Goal: Task Accomplishment & Management: Use online tool/utility

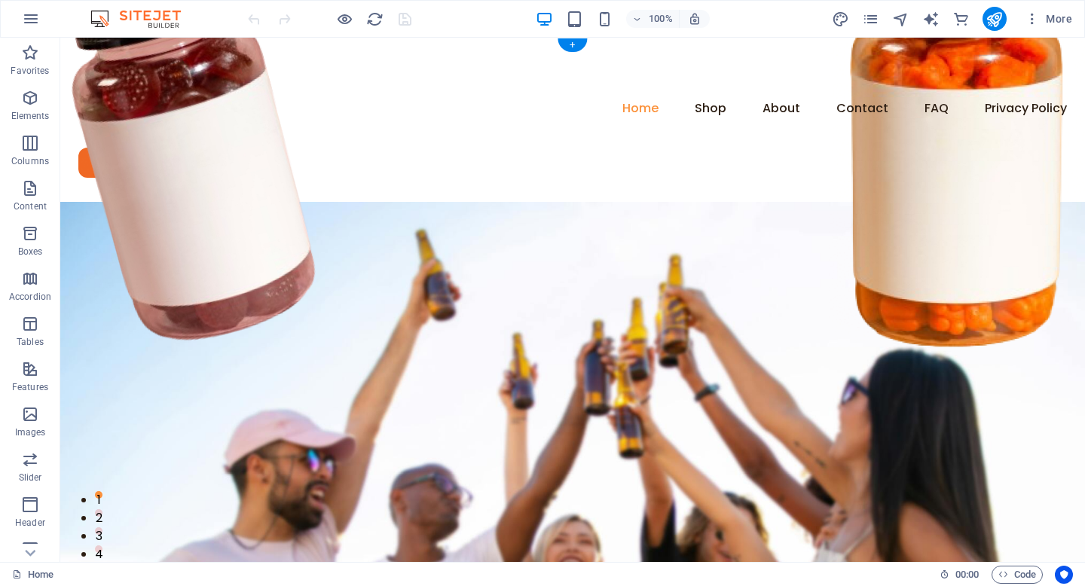
click at [215, 202] on figure at bounding box center [572, 502] width 1025 height 601
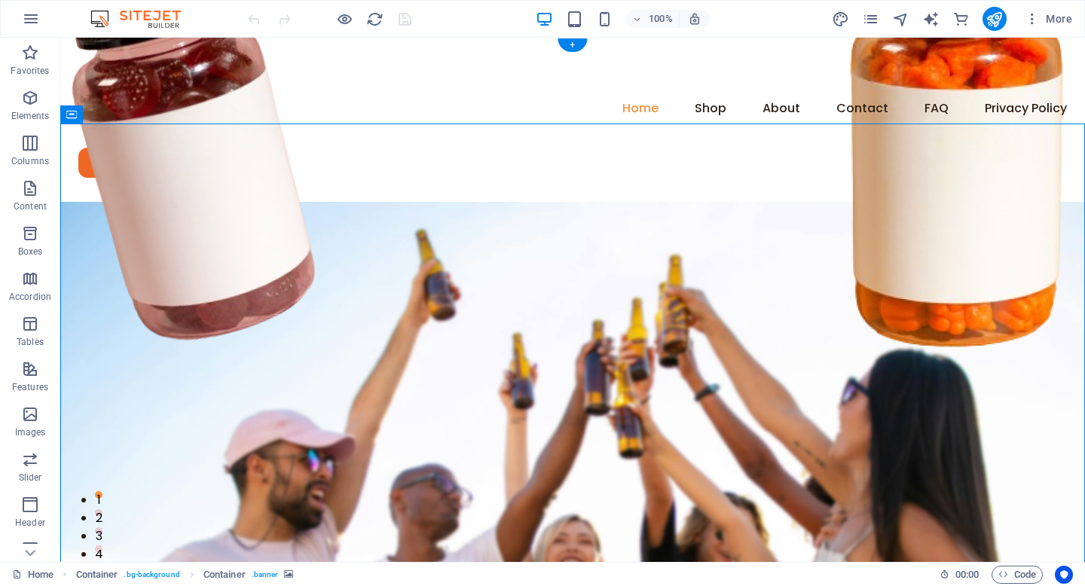
click at [215, 202] on figure at bounding box center [572, 502] width 1025 height 601
select select "px"
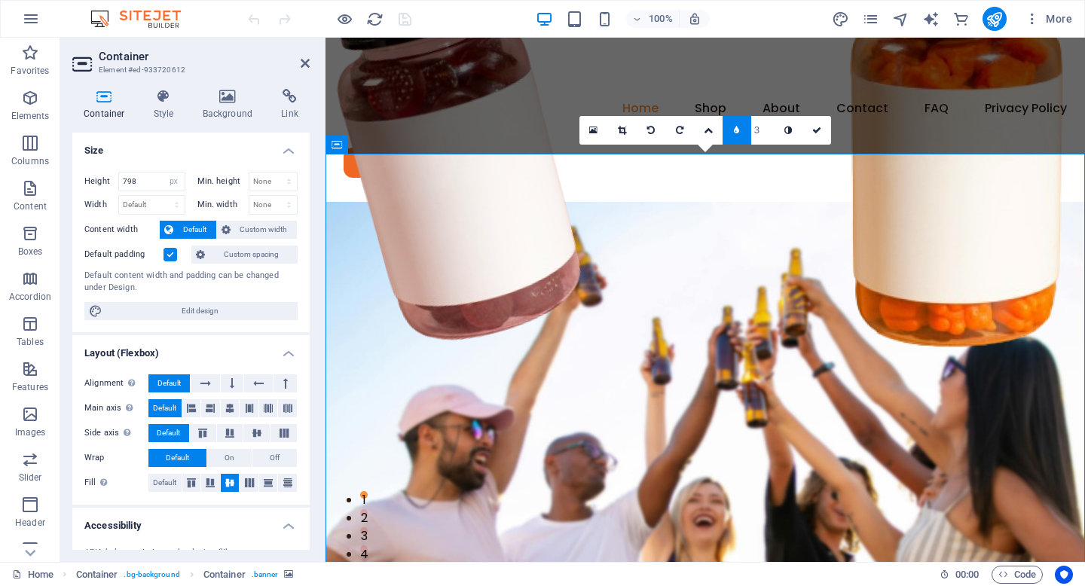
click at [228, 87] on div "Container Style Background Link Size Height 798 Default px rem % vh vw Min. hei…" at bounding box center [190, 319] width 261 height 485
click at [225, 103] on icon at bounding box center [227, 96] width 73 height 15
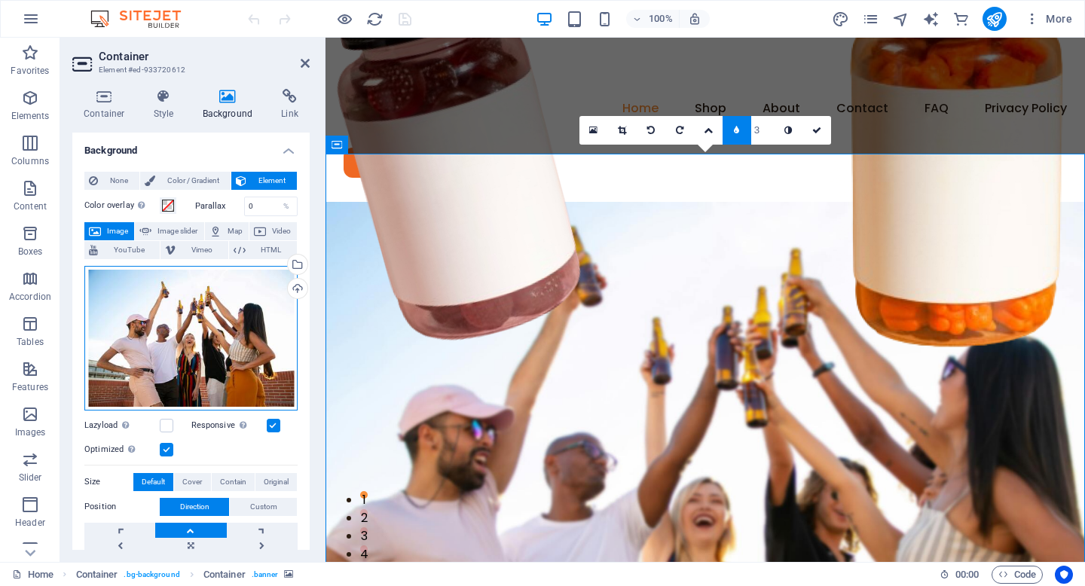
click at [257, 291] on div "Drag files here, click to choose files or select files from Files or our free s…" at bounding box center [190, 338] width 213 height 145
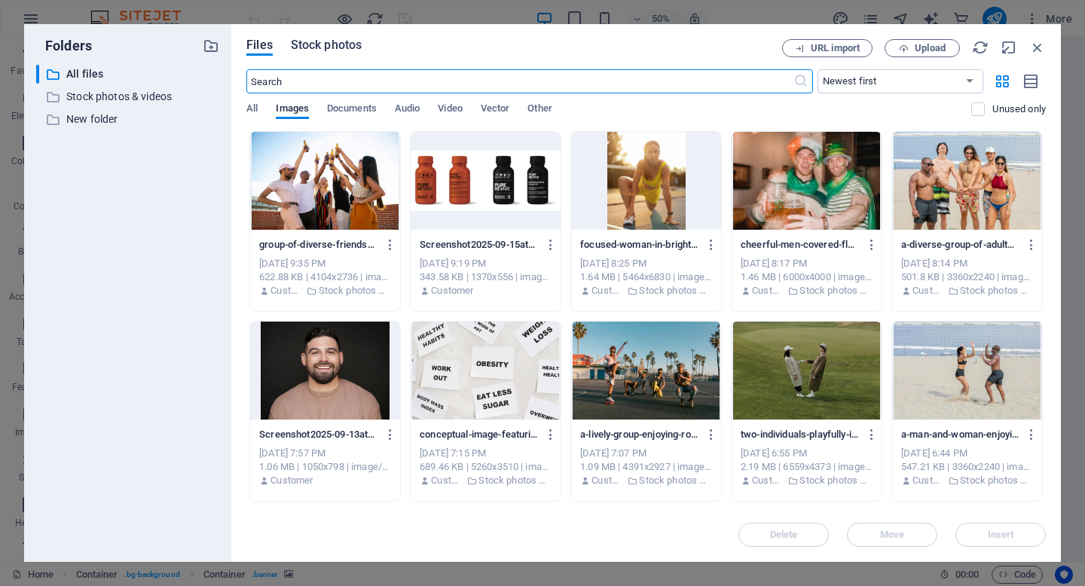
click at [343, 45] on span "Stock photos" at bounding box center [326, 45] width 71 height 18
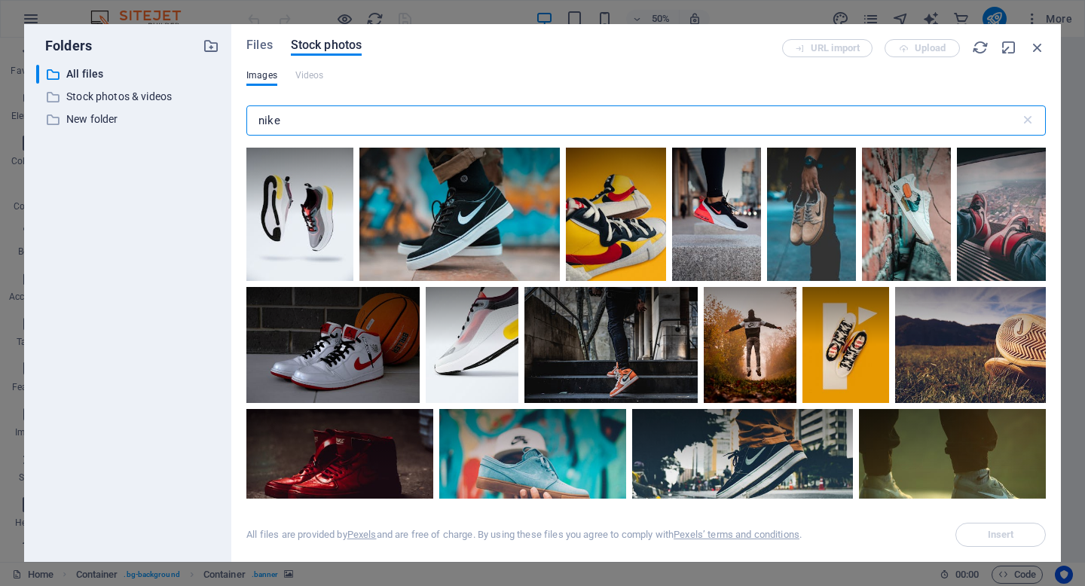
click at [280, 121] on input "nike" at bounding box center [633, 120] width 774 height 30
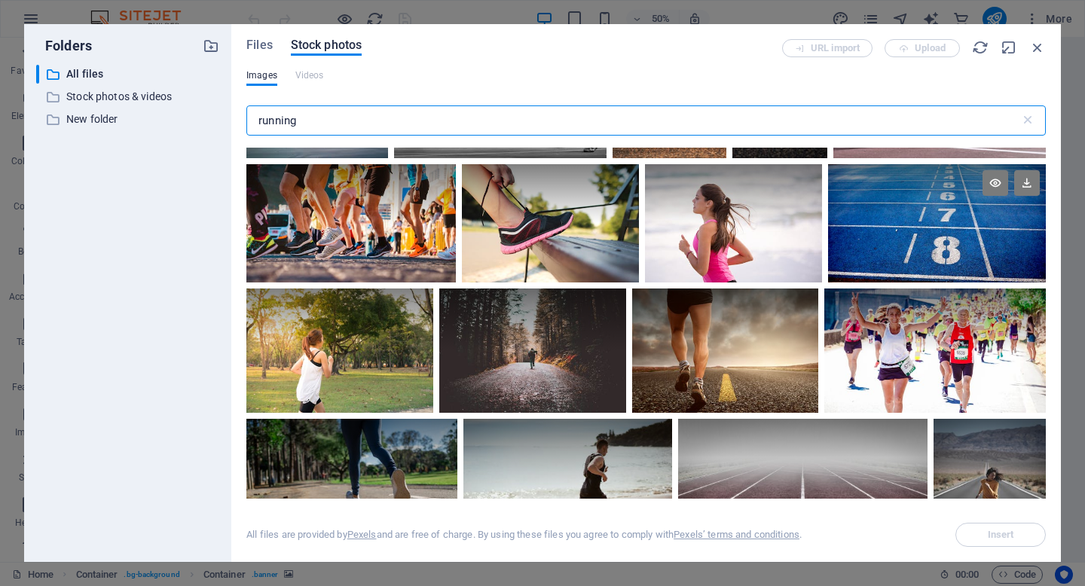
scroll to position [139, 0]
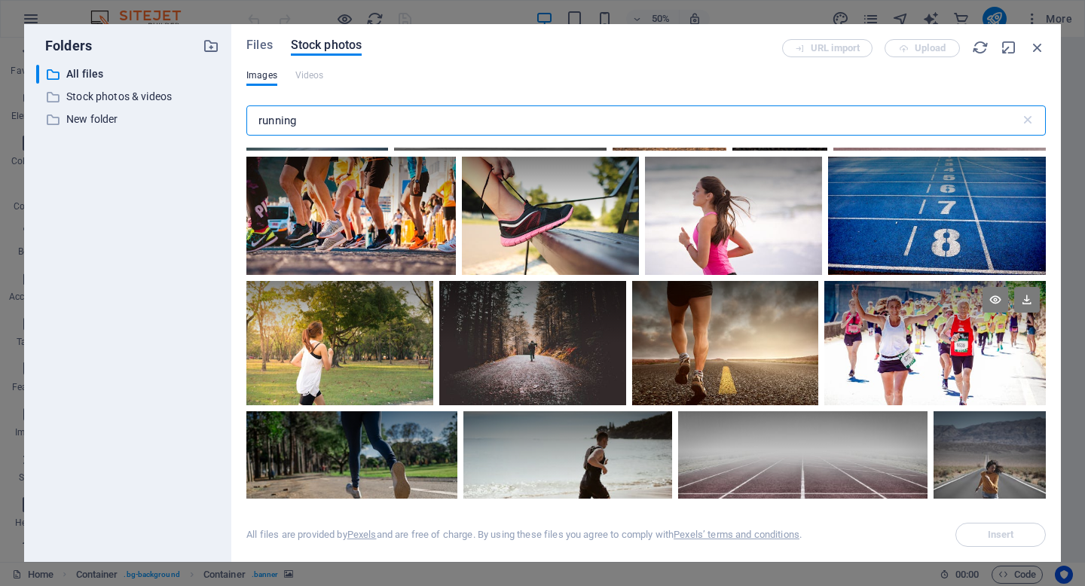
type input "running"
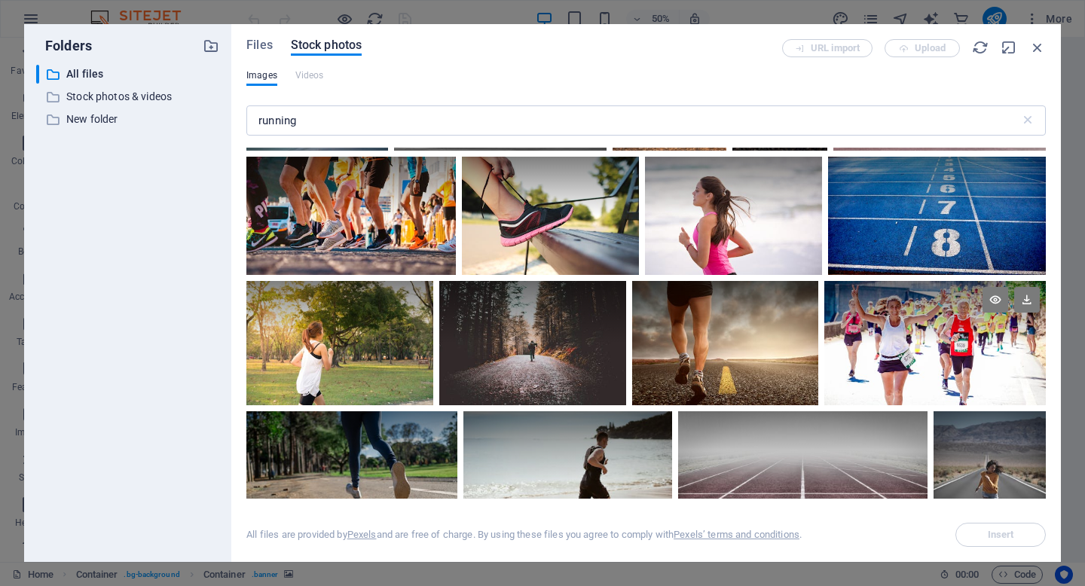
click at [928, 336] on div at bounding box center [934, 312] width 221 height 63
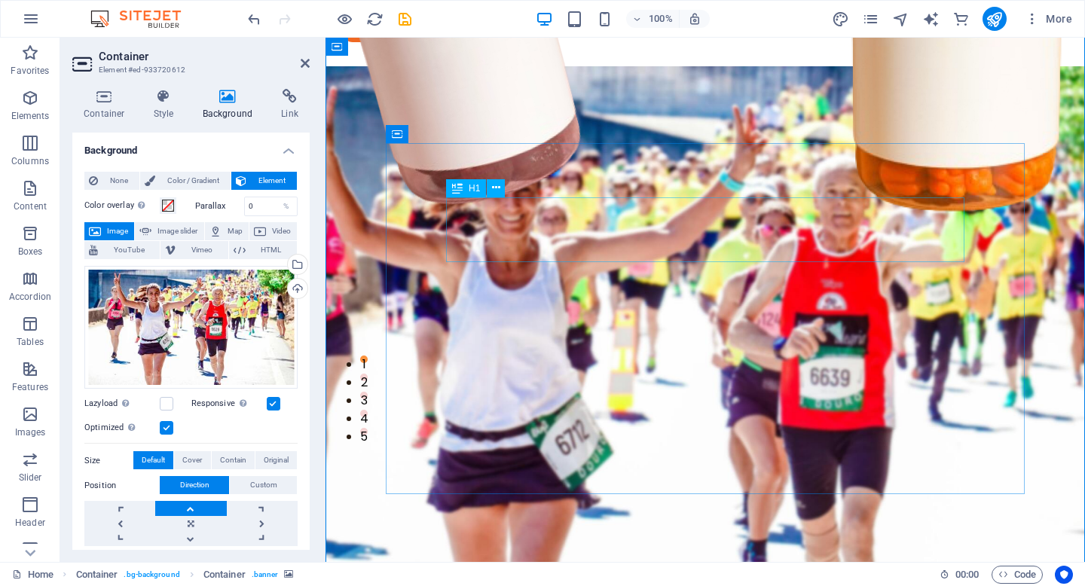
scroll to position [134, 0]
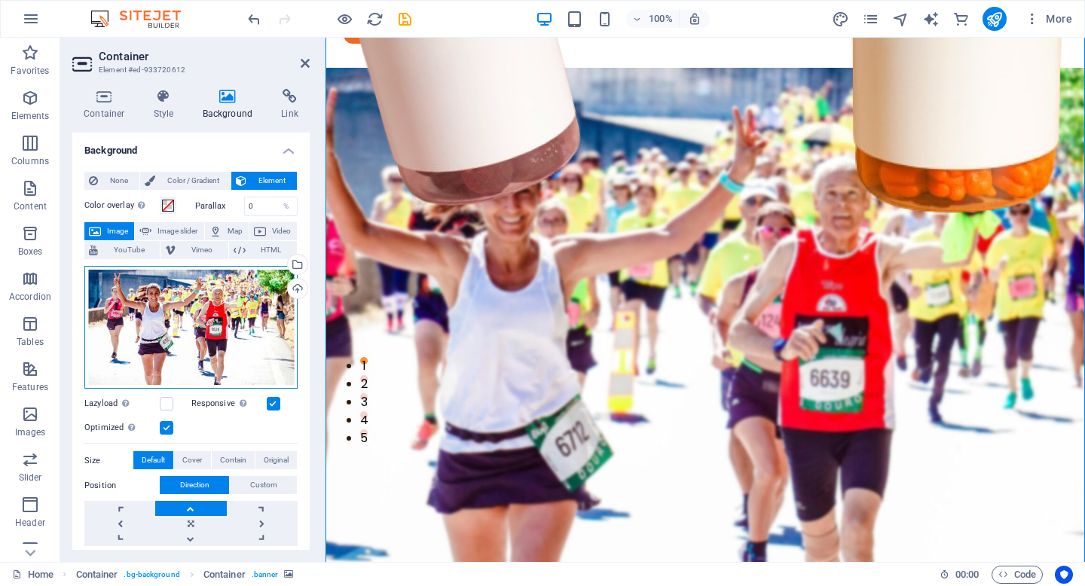
click at [188, 359] on div "Drag files here, click to choose files or select files from Files or our free s…" at bounding box center [190, 328] width 213 height 124
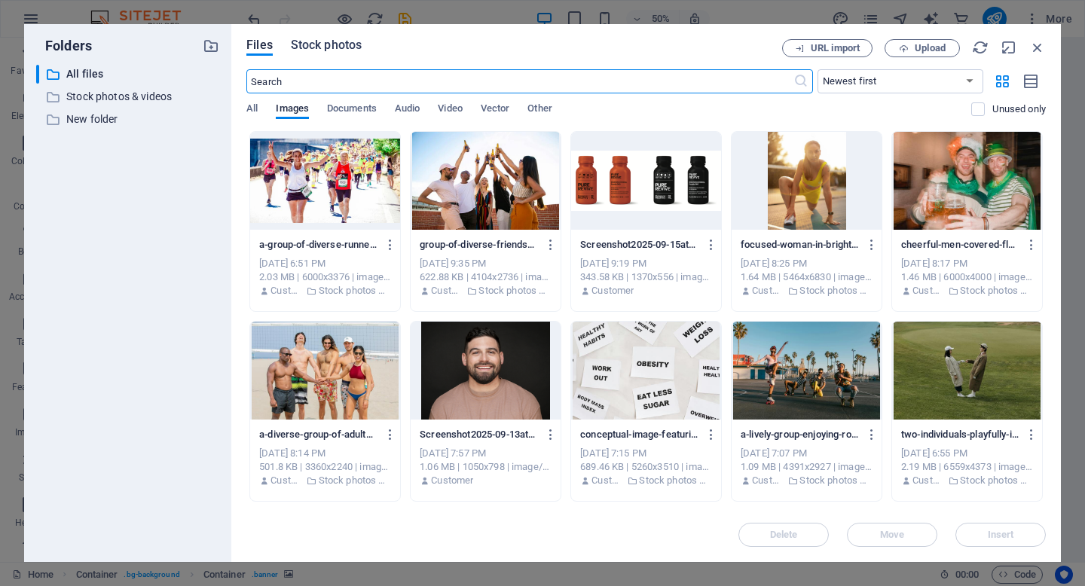
click at [350, 39] on span "Stock photos" at bounding box center [326, 45] width 71 height 18
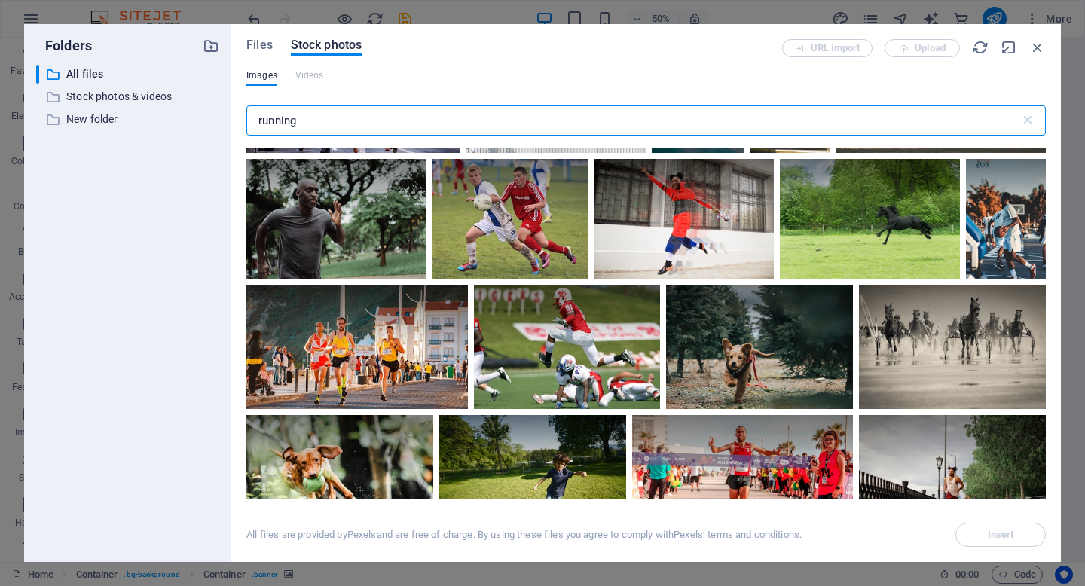
scroll to position [4449, 0]
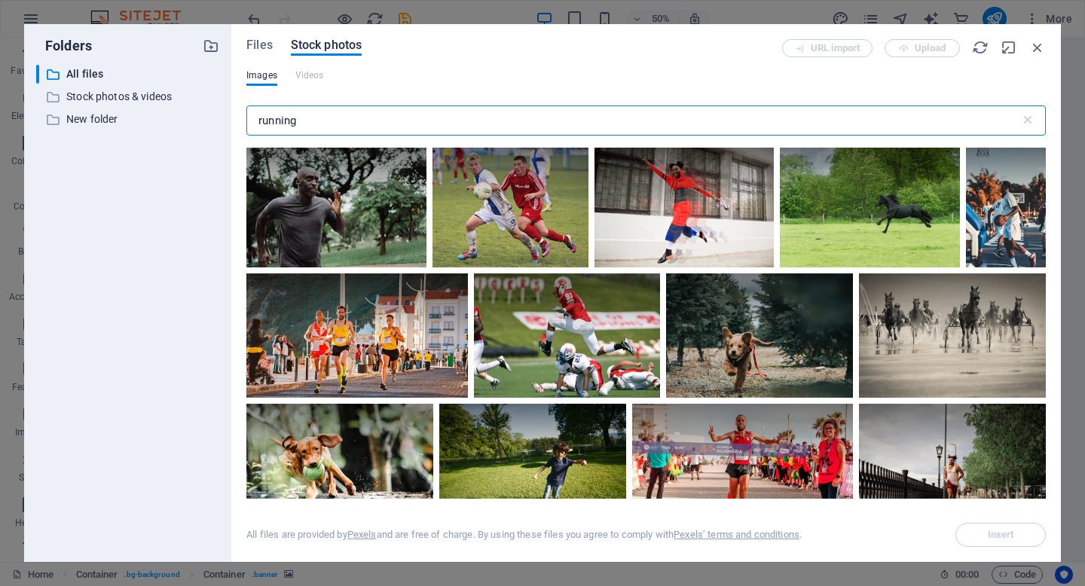
click at [353, 130] on input "running" at bounding box center [633, 120] width 774 height 30
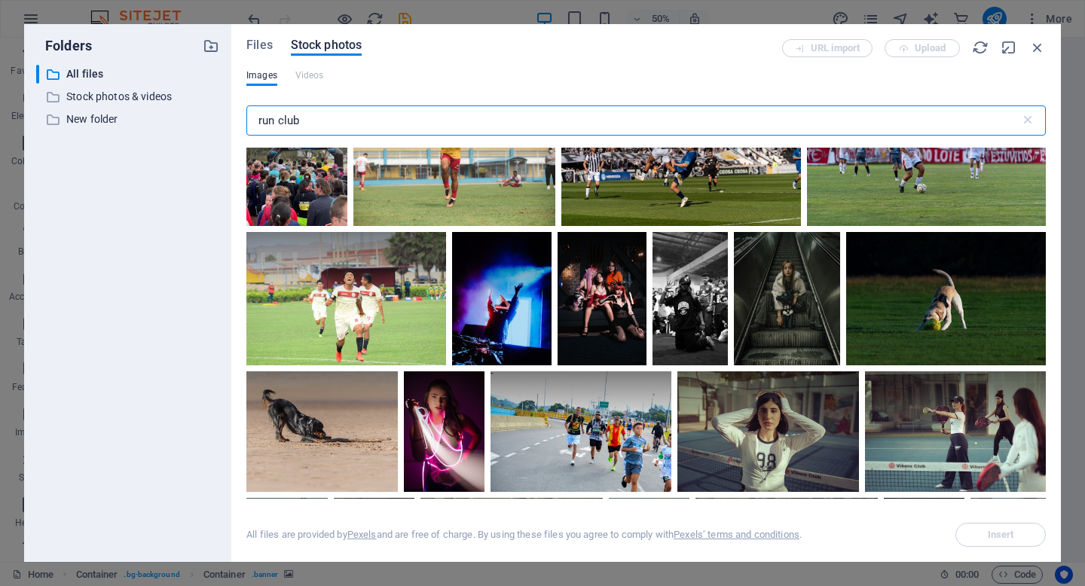
scroll to position [1018, 0]
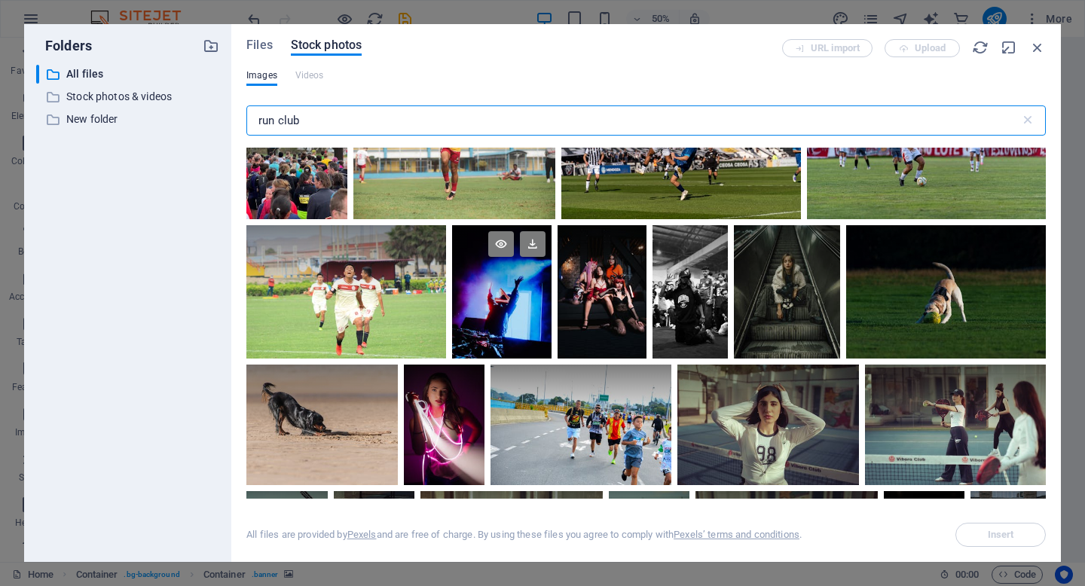
type input "run club"
click at [523, 288] on div at bounding box center [502, 258] width 100 height 67
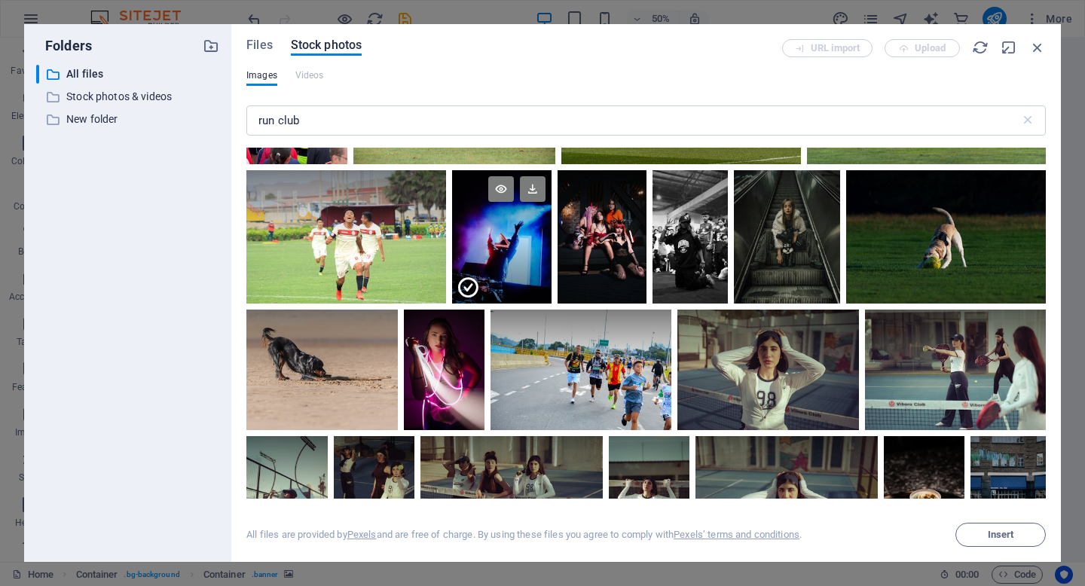
scroll to position [1076, 0]
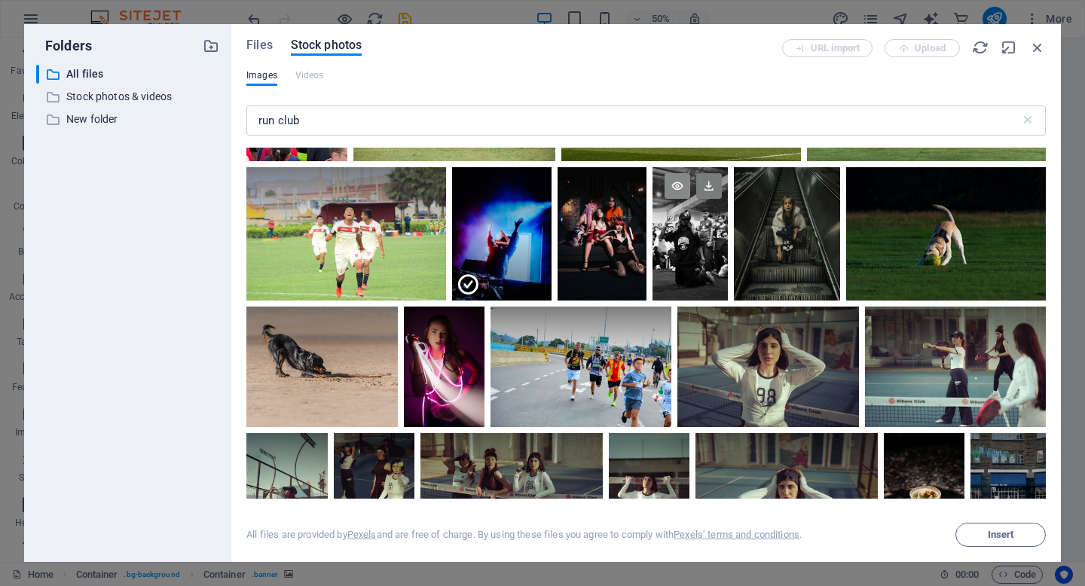
click at [670, 183] on icon at bounding box center [677, 186] width 26 height 26
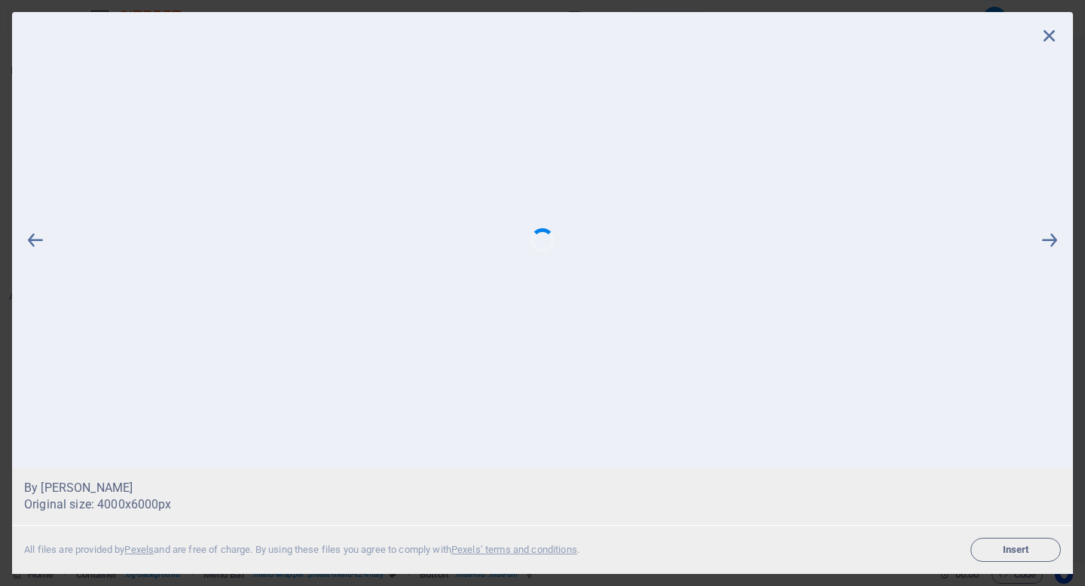
scroll to position [0, 0]
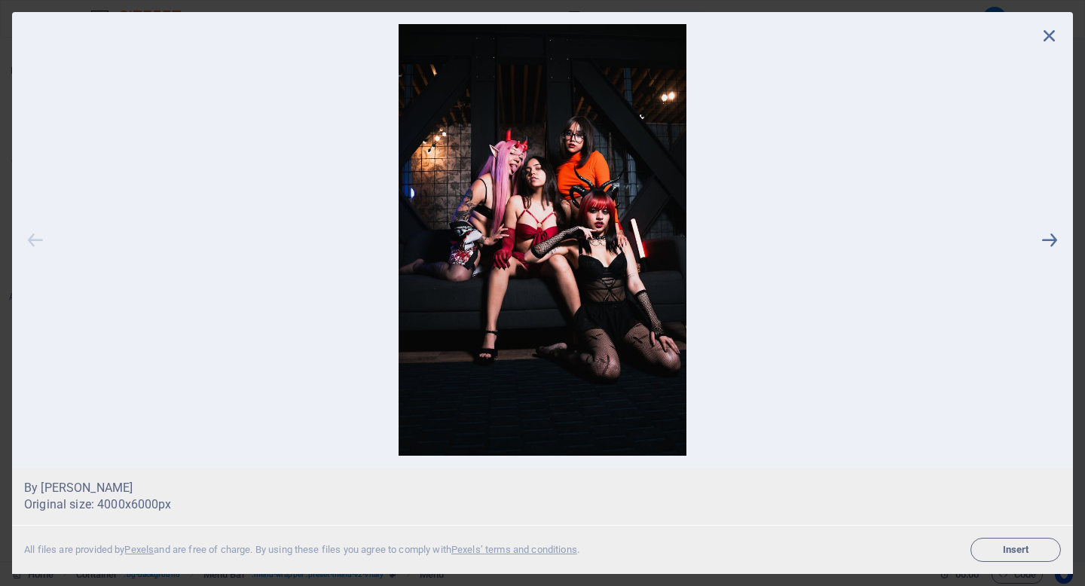
click at [38, 236] on icon at bounding box center [35, 240] width 23 height 432
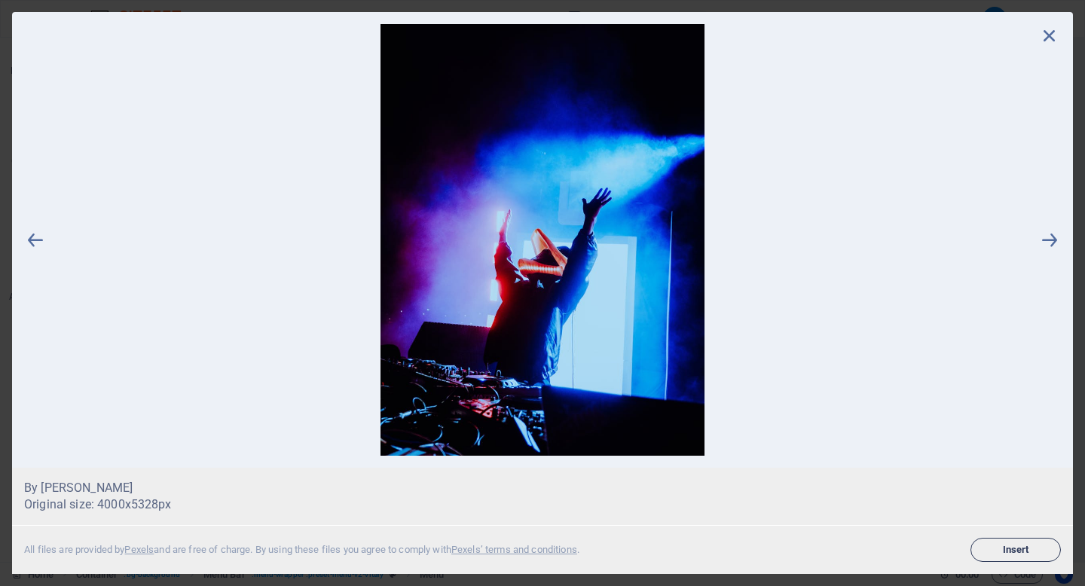
click at [1012, 545] on span "Insert" at bounding box center [1015, 549] width 77 height 9
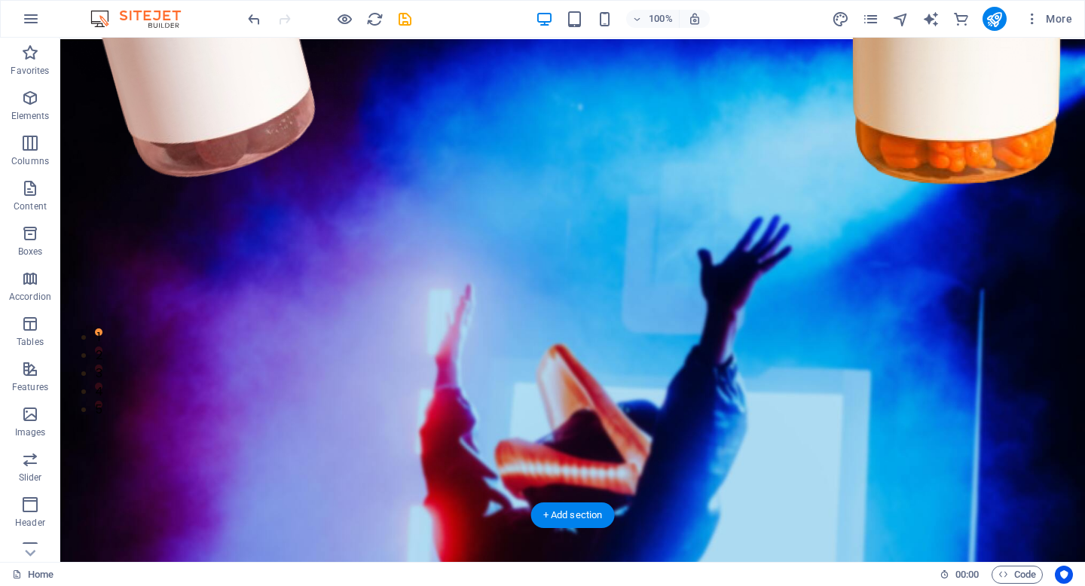
scroll to position [139, 0]
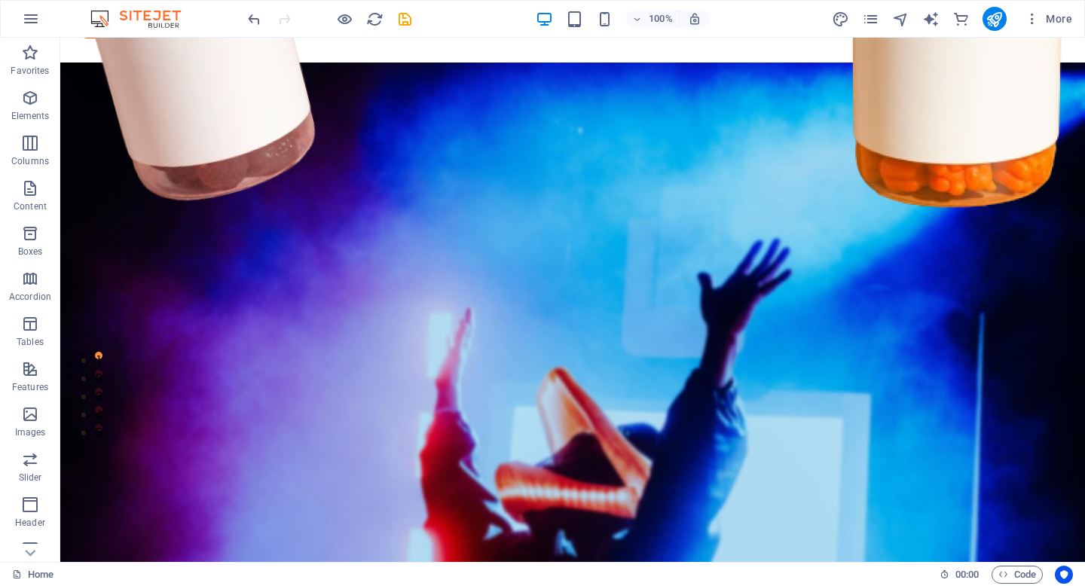
click at [927, 68] on figure at bounding box center [572, 363] width 1025 height 601
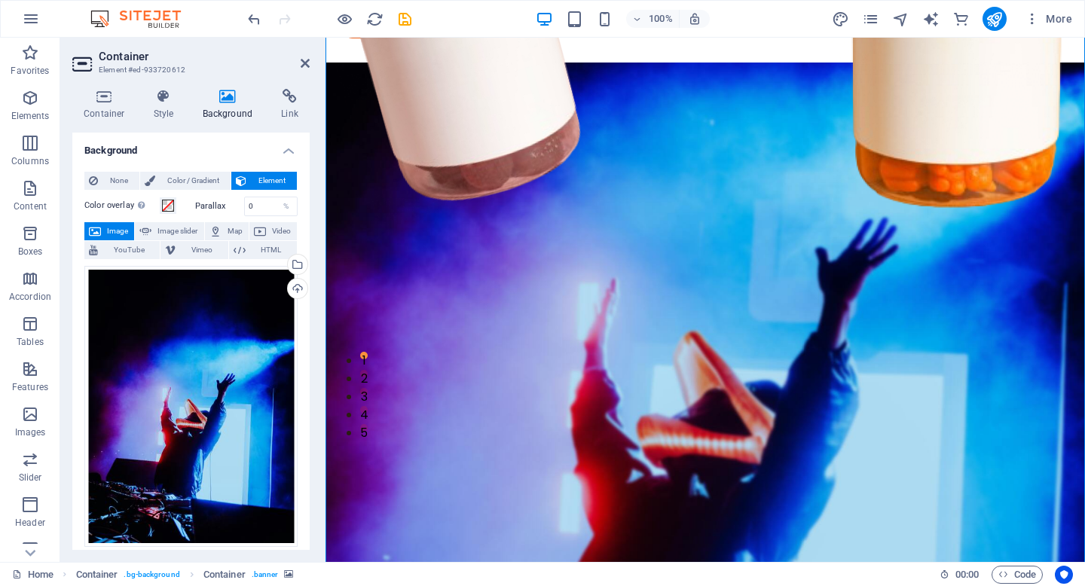
click at [462, 67] on figure at bounding box center [704, 363] width 759 height 601
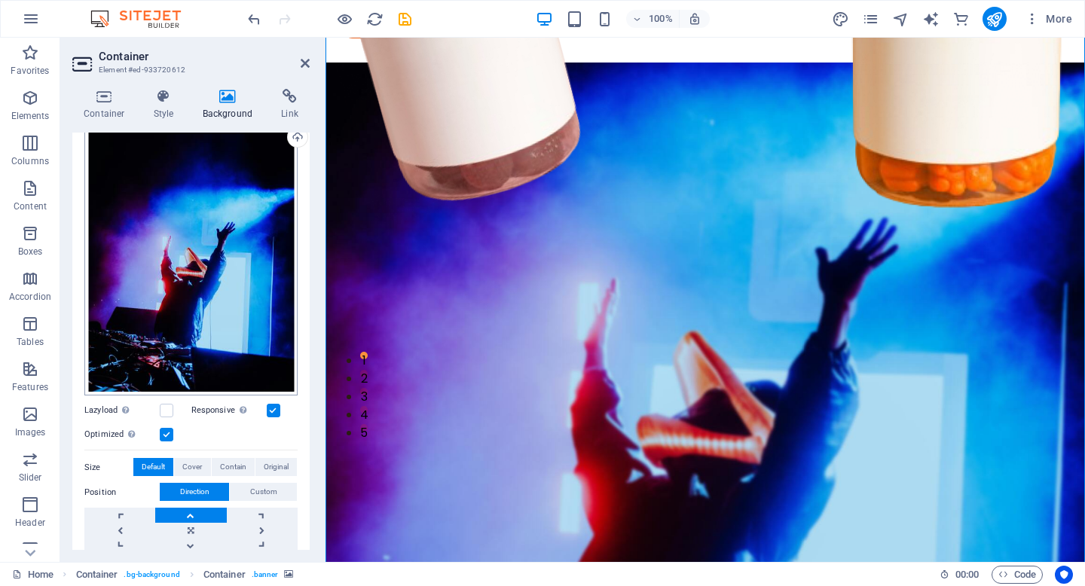
scroll to position [163, 0]
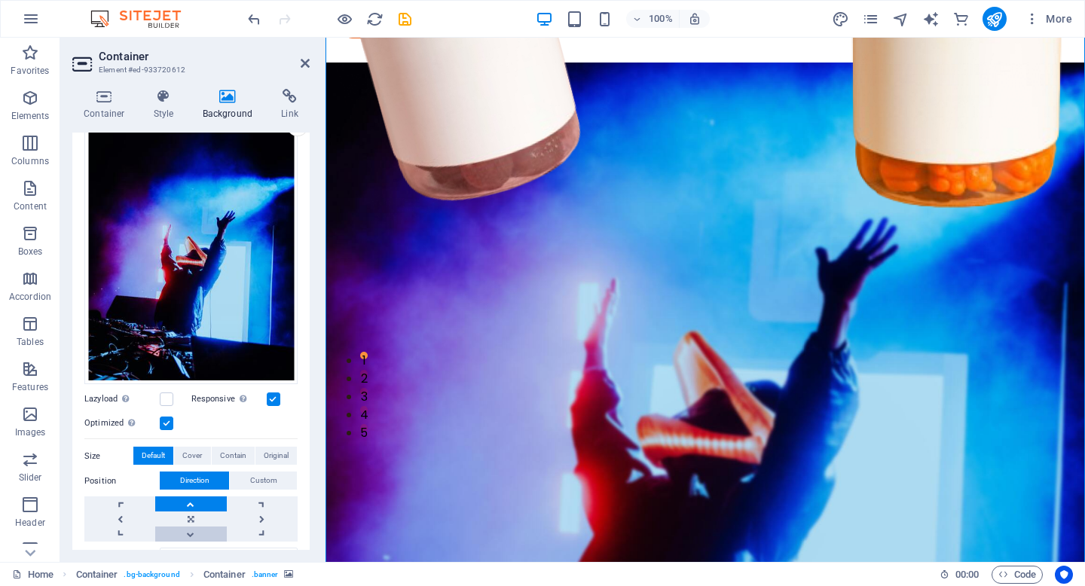
click at [194, 528] on link at bounding box center [190, 534] width 71 height 15
click at [192, 498] on link at bounding box center [190, 503] width 71 height 15
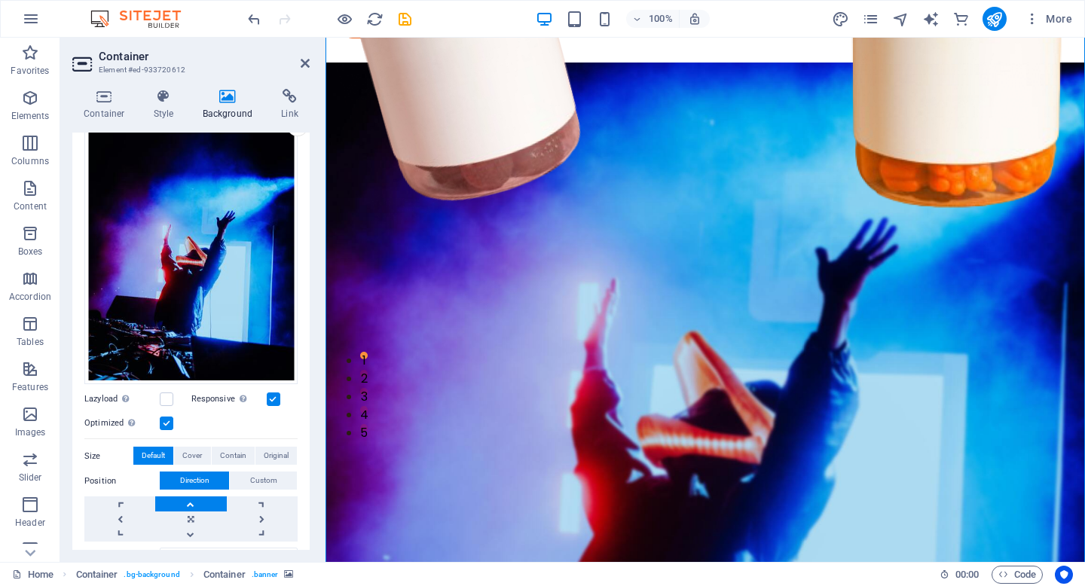
click at [192, 498] on link at bounding box center [190, 503] width 71 height 15
click at [257, 474] on span "Custom" at bounding box center [263, 481] width 27 height 18
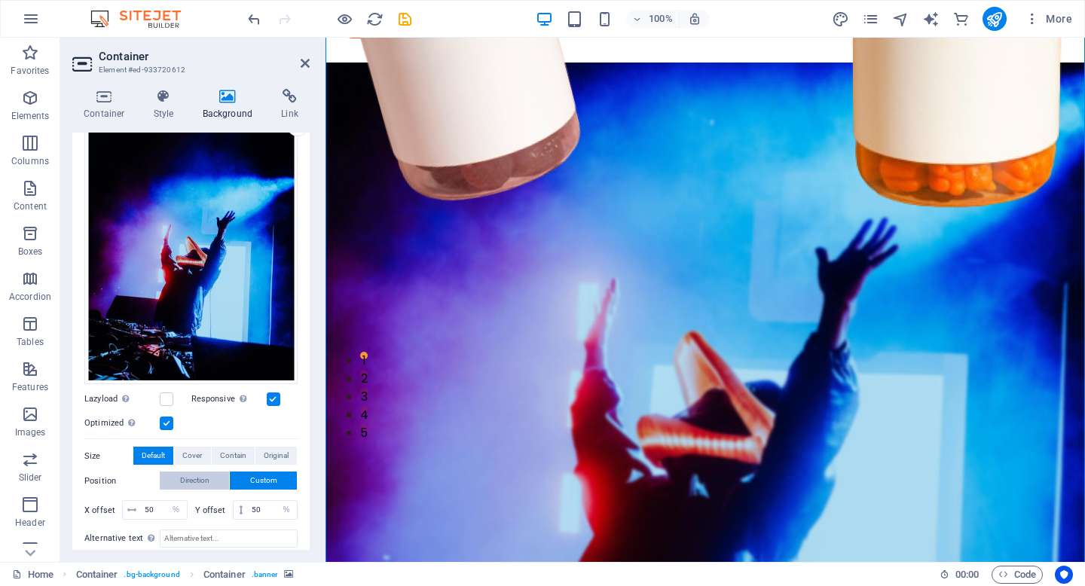
click at [198, 478] on span "Direction" at bounding box center [194, 481] width 29 height 18
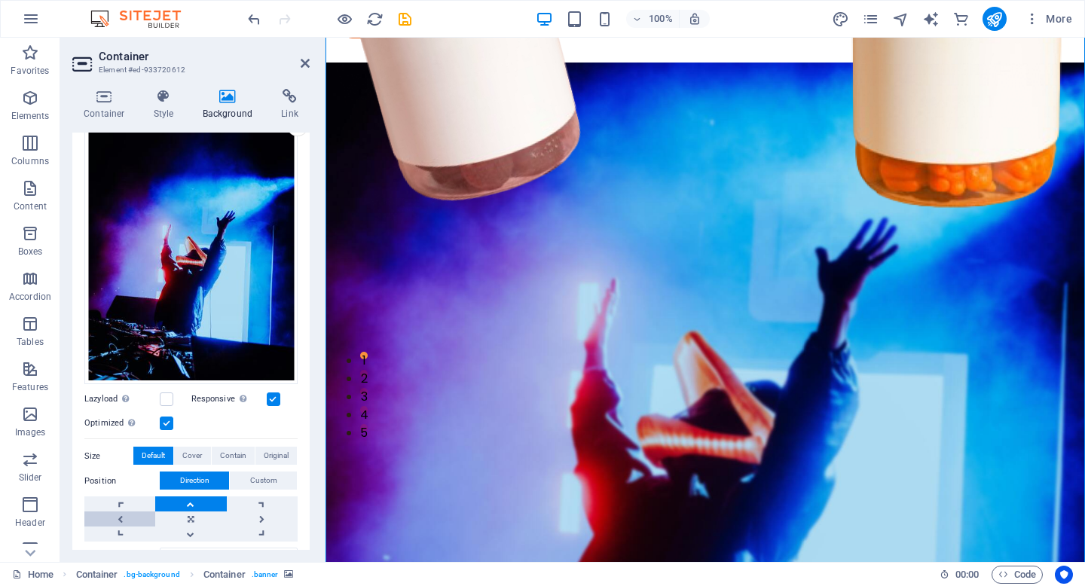
click at [130, 514] on link at bounding box center [119, 519] width 71 height 15
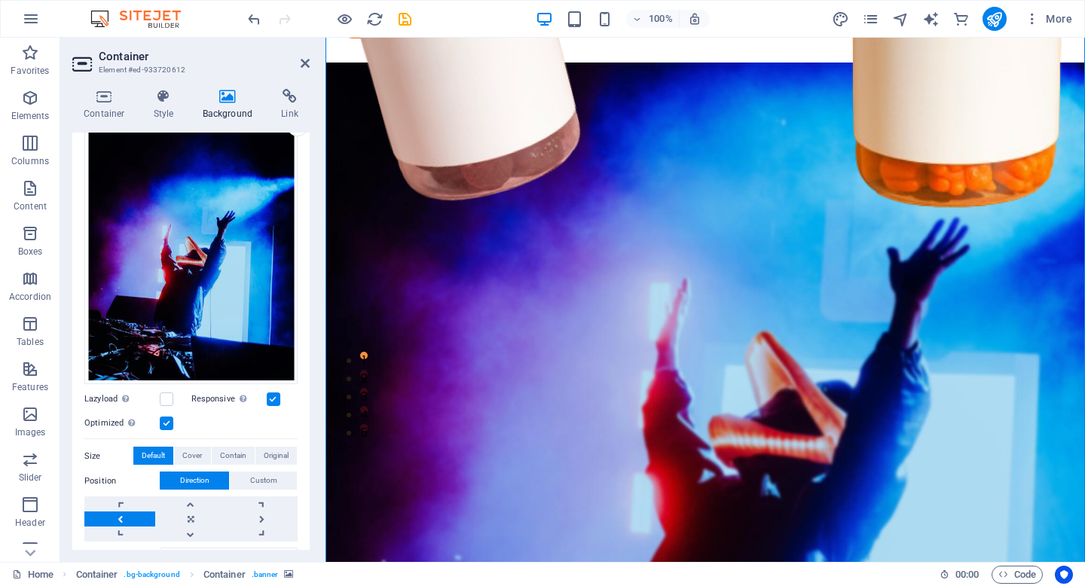
click at [134, 514] on link at bounding box center [119, 519] width 71 height 15
click at [249, 513] on link at bounding box center [262, 519] width 71 height 15
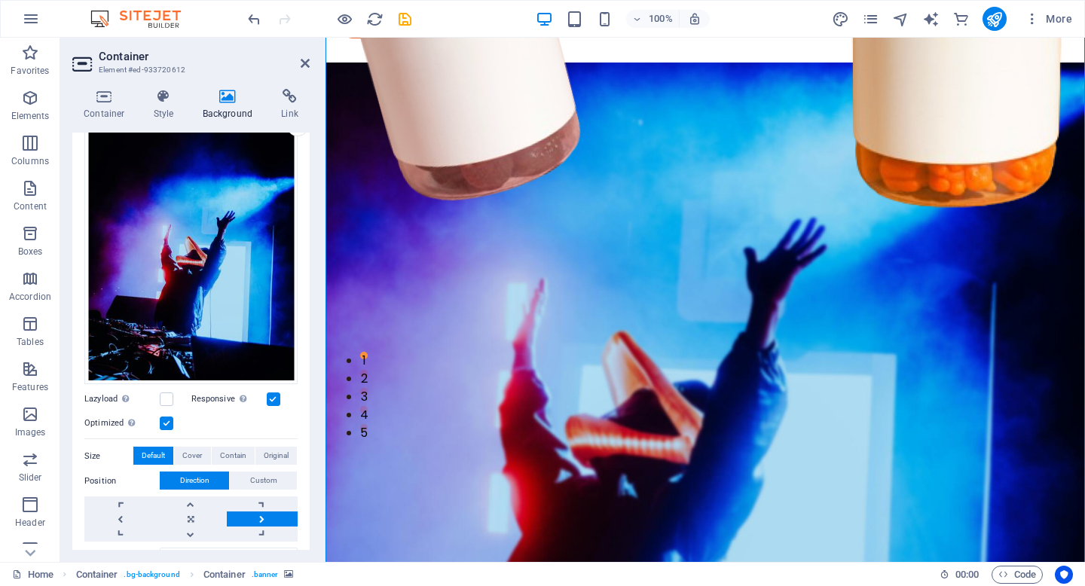
click at [249, 513] on link at bounding box center [262, 519] width 71 height 15
click at [112, 504] on link at bounding box center [119, 503] width 71 height 15
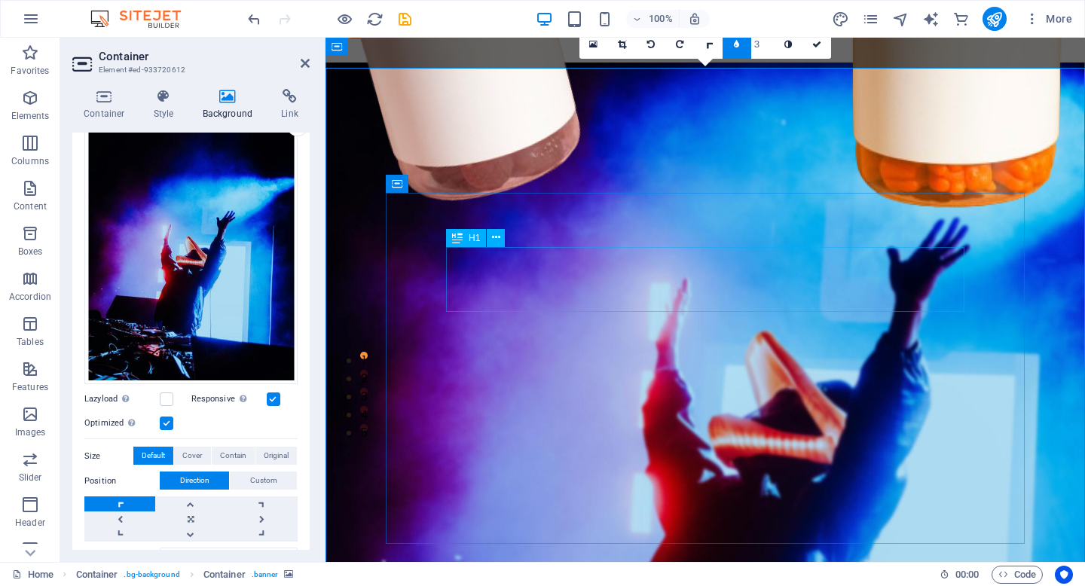
scroll to position [0, 0]
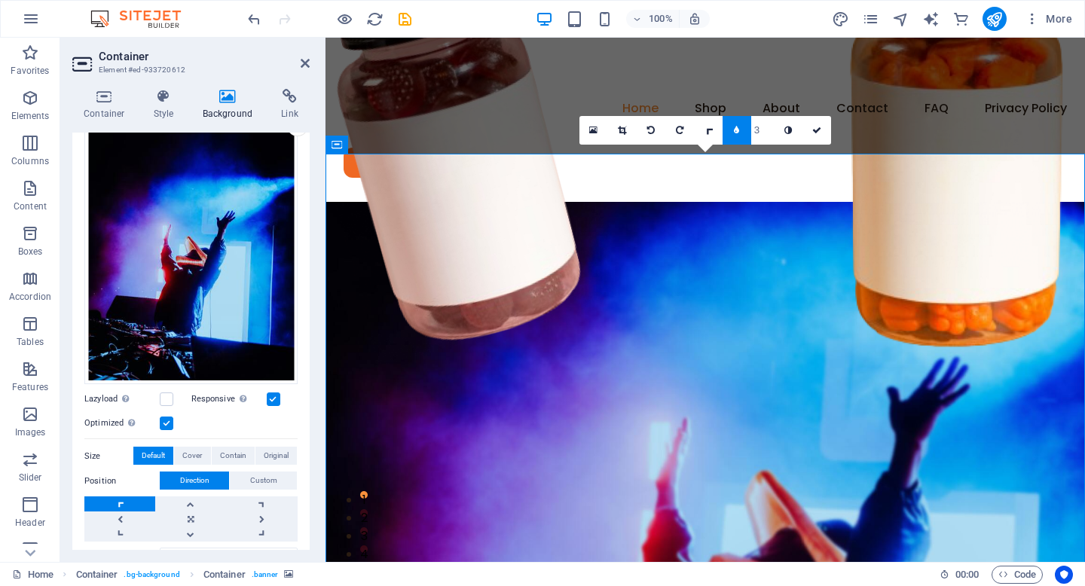
click at [543, 202] on figure at bounding box center [704, 502] width 759 height 601
click at [858, 251] on figure at bounding box center [704, 502] width 759 height 601
click at [855, 227] on figure at bounding box center [704, 502] width 759 height 601
click at [886, 149] on div "Menu Home Shop About Contact FAQ Privacy Policy Legal Notice Shop Wellness" at bounding box center [704, 120] width 759 height 164
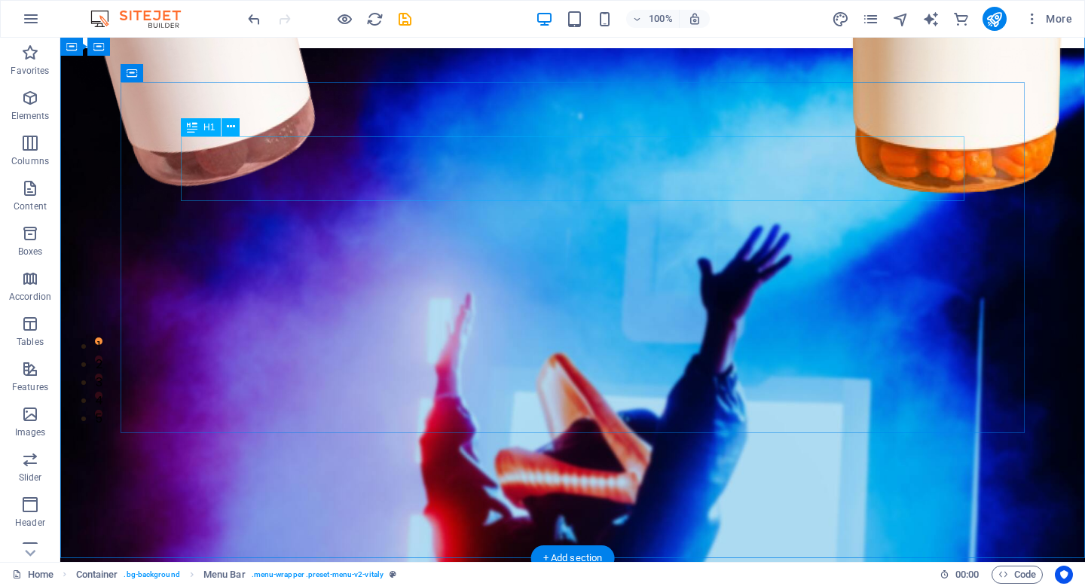
scroll to position [166, 0]
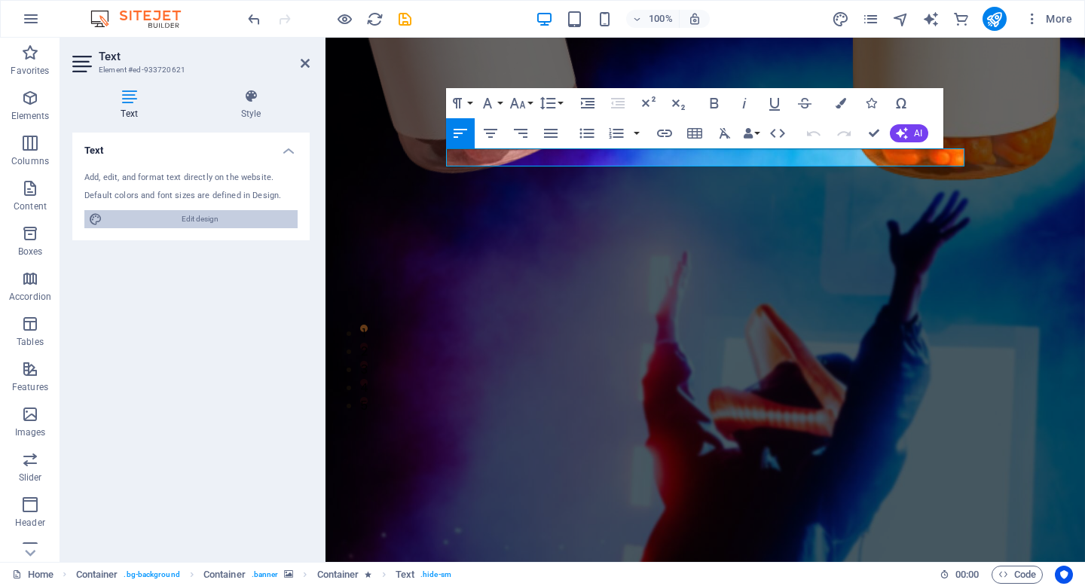
click at [178, 222] on span "Edit design" at bounding box center [200, 219] width 186 height 18
select select "px"
select select "400"
select select "px"
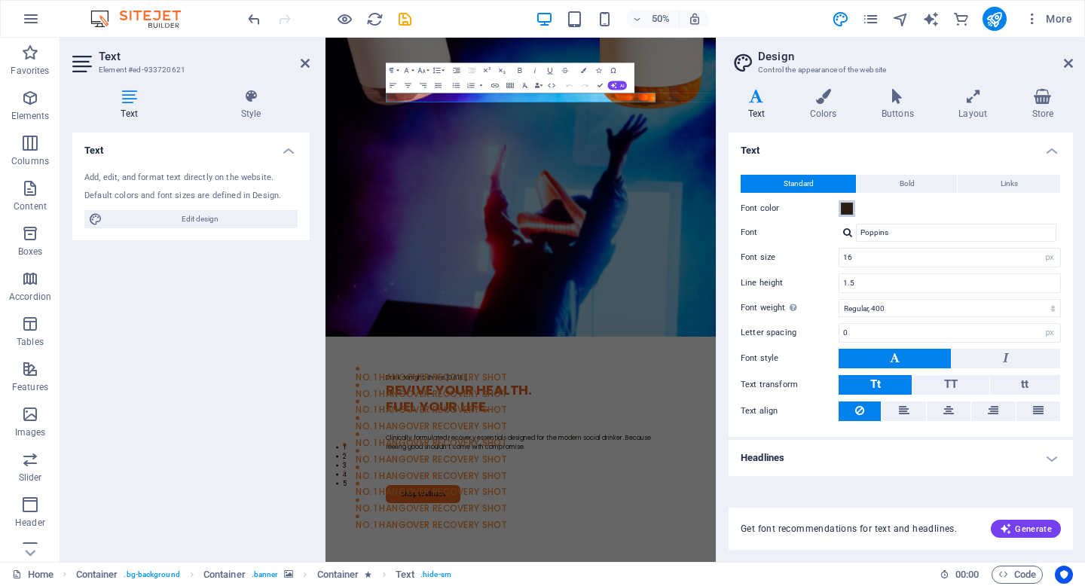
click at [848, 207] on span at bounding box center [847, 209] width 12 height 12
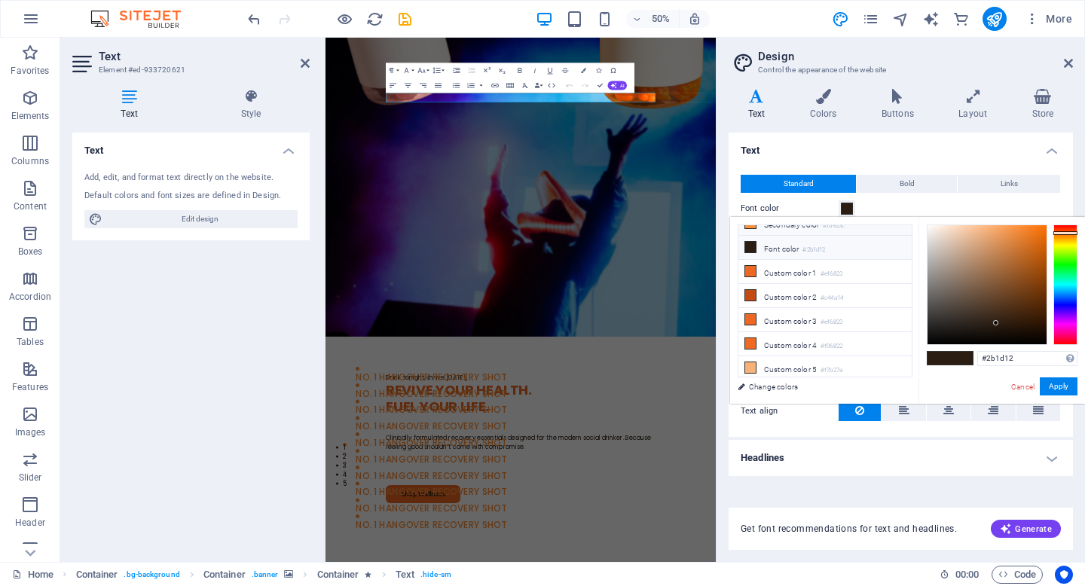
scroll to position [0, 0]
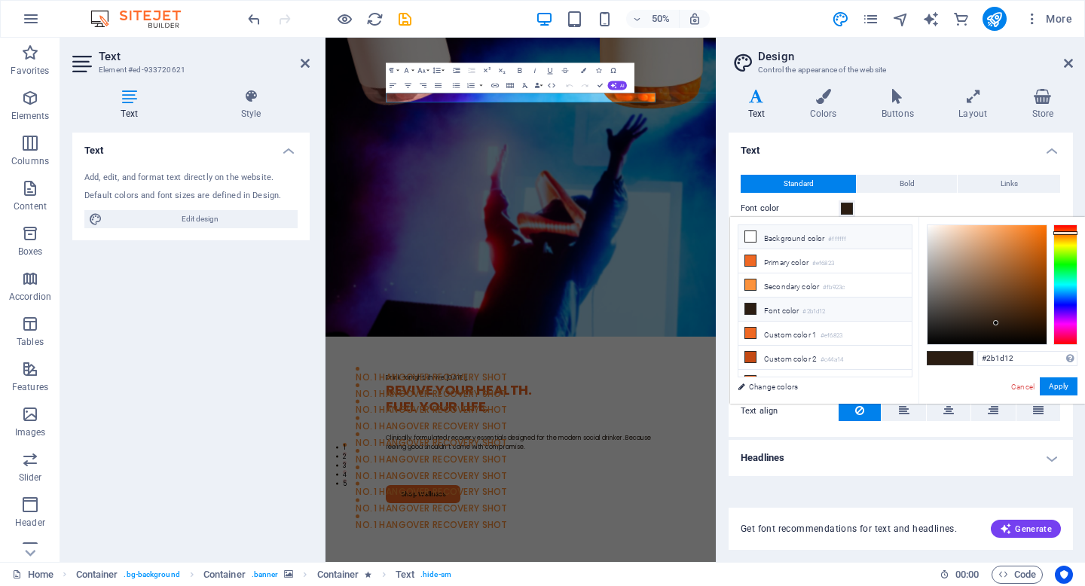
click at [793, 244] on li "Background color #ffffff" at bounding box center [824, 237] width 173 height 24
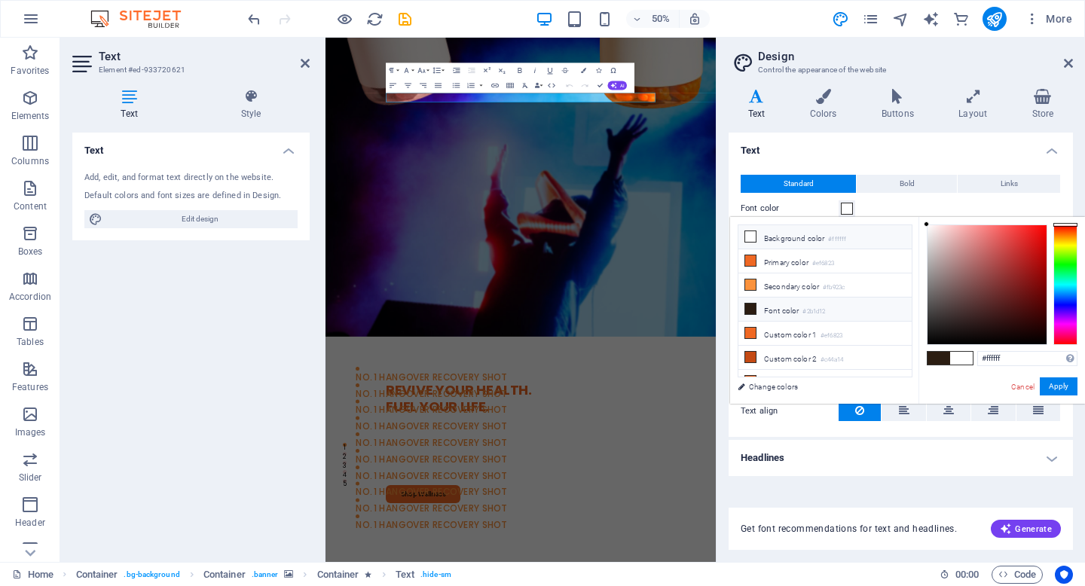
click at [804, 316] on li "Font color #2b1d12" at bounding box center [824, 310] width 173 height 24
type input "#2b1d12"
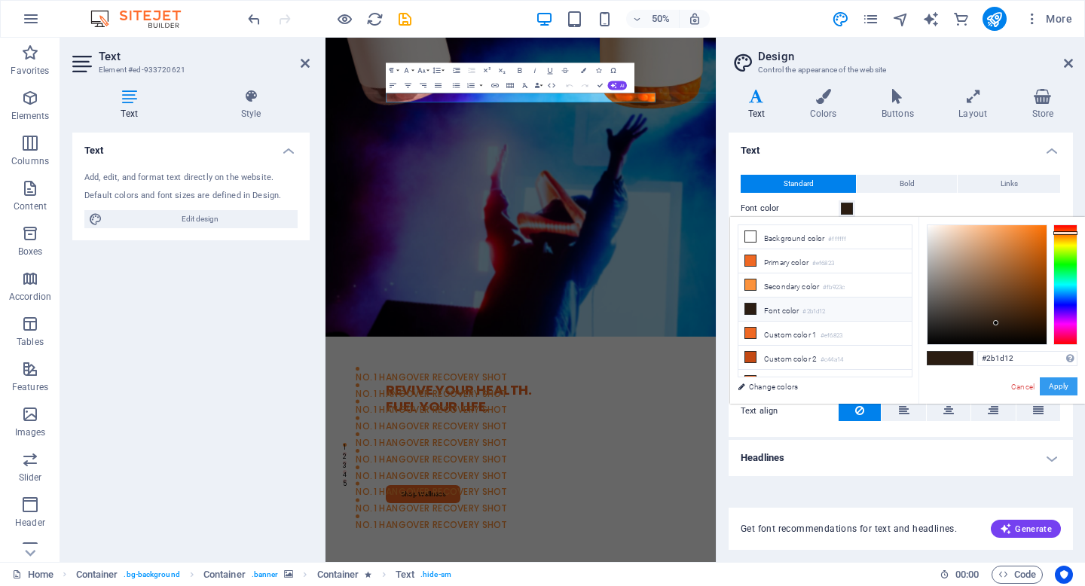
click at [1062, 385] on button "Apply" at bounding box center [1059, 386] width 38 height 18
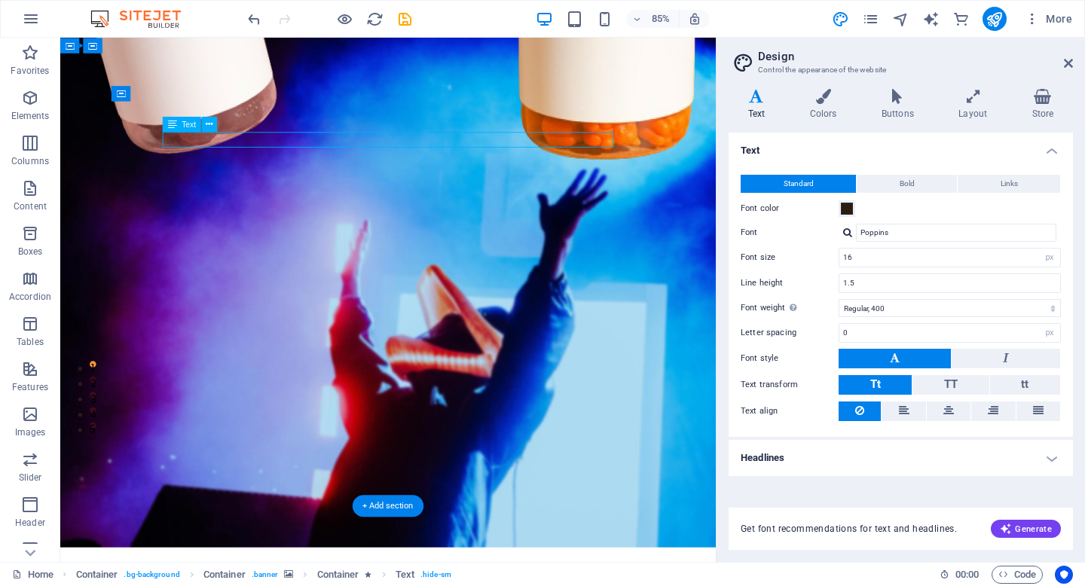
drag, startPoint x: 322, startPoint y: 157, endPoint x: 431, endPoint y: 153, distance: 109.3
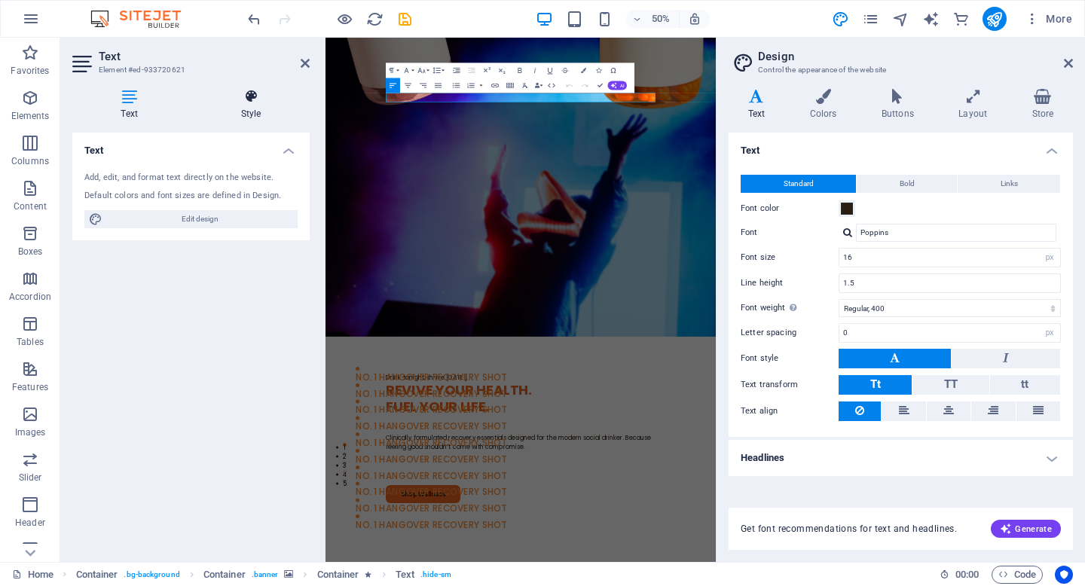
click at [267, 117] on h4 "Style" at bounding box center [251, 105] width 118 height 32
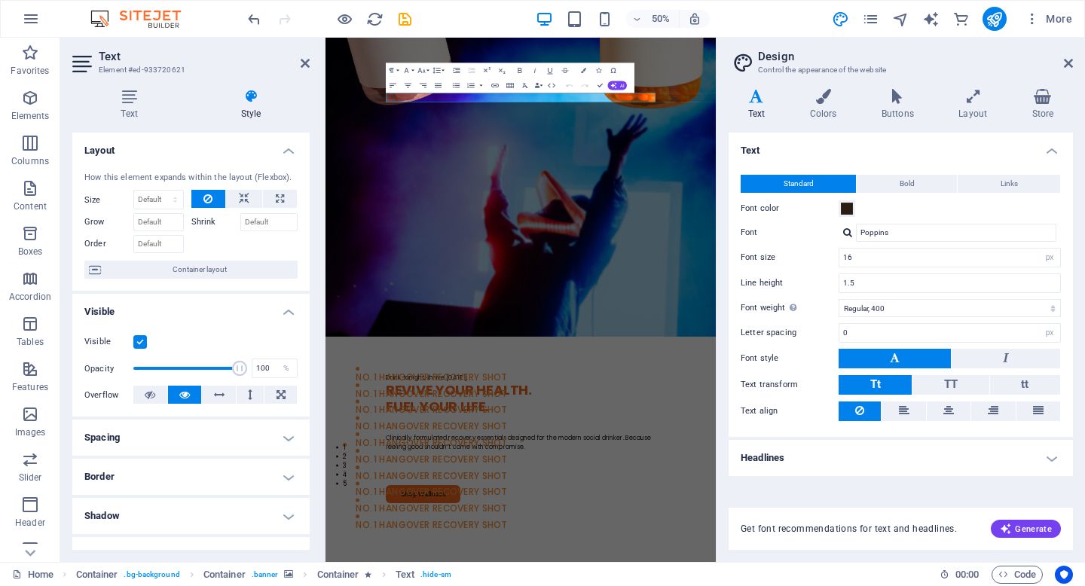
click at [1058, 63] on h2 "Design" at bounding box center [915, 57] width 315 height 14
click at [962, 114] on h4 "Layout" at bounding box center [975, 105] width 73 height 32
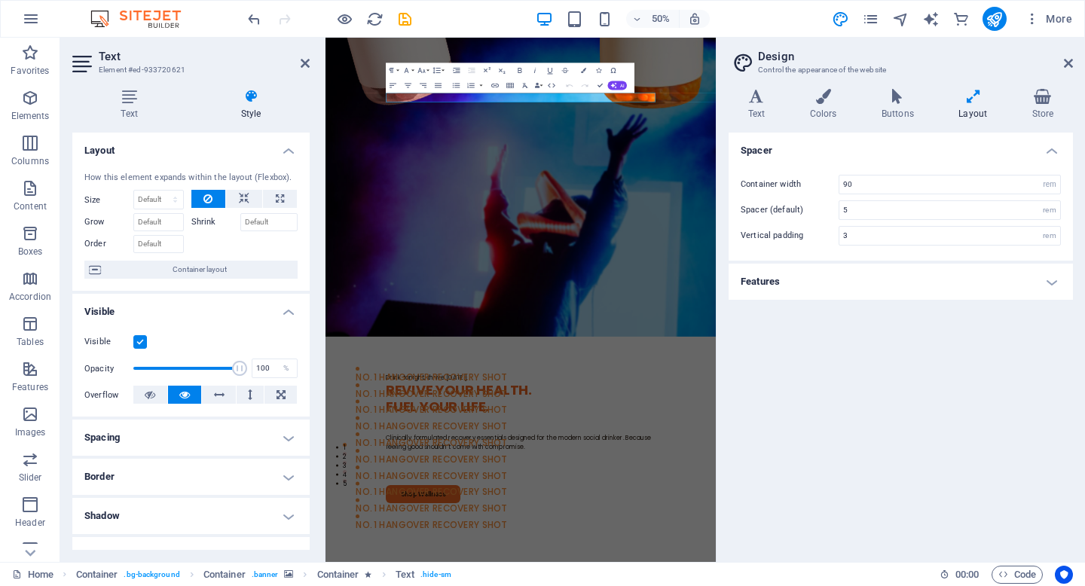
click at [1071, 57] on h2 "Design" at bounding box center [915, 57] width 315 height 14
click at [1071, 62] on icon at bounding box center [1068, 63] width 9 height 12
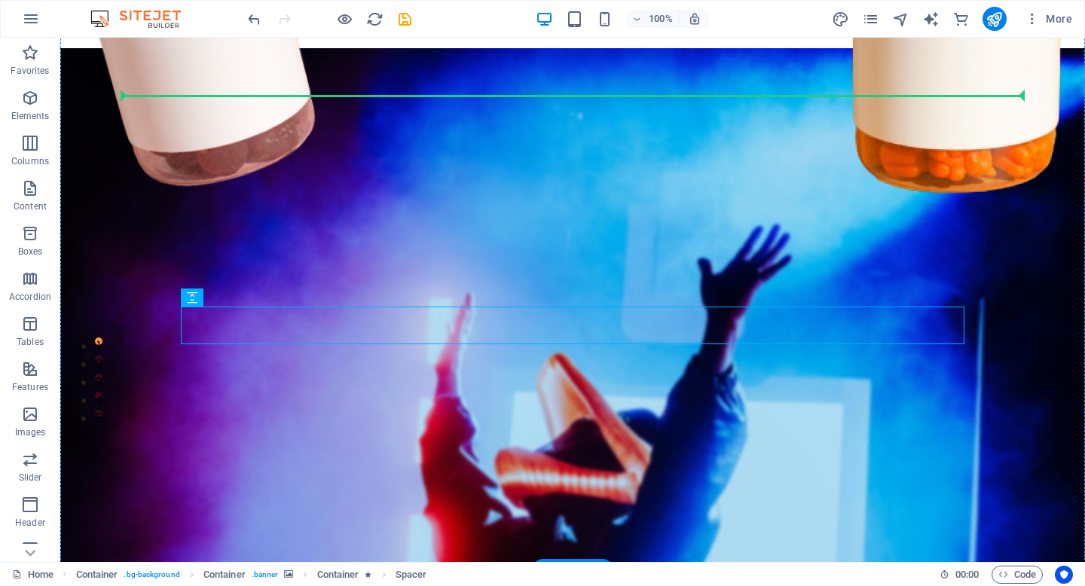
scroll to position [153, 0]
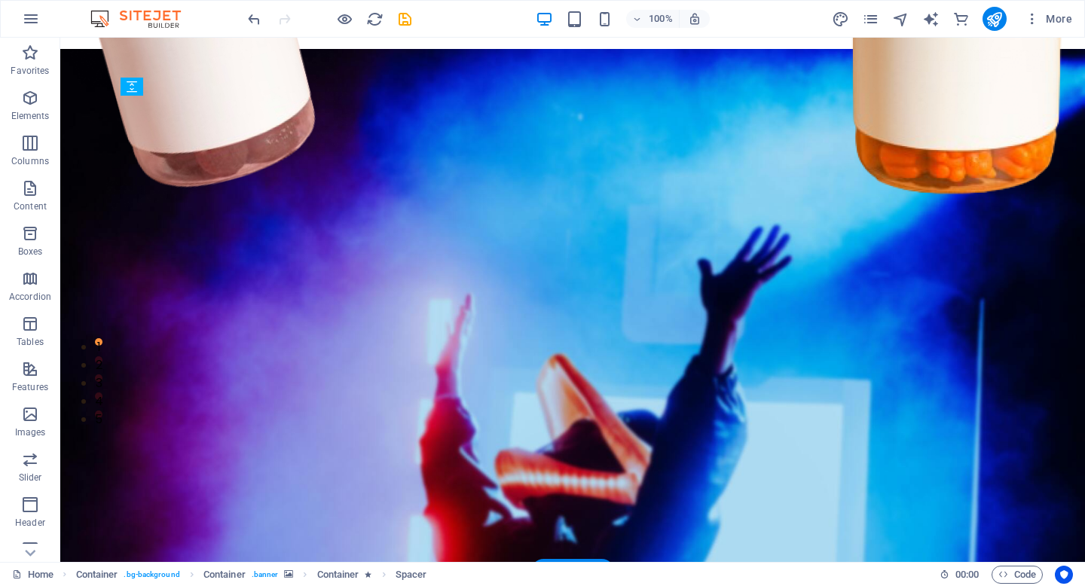
drag, startPoint x: 411, startPoint y: 318, endPoint x: 393, endPoint y: 154, distance: 165.2
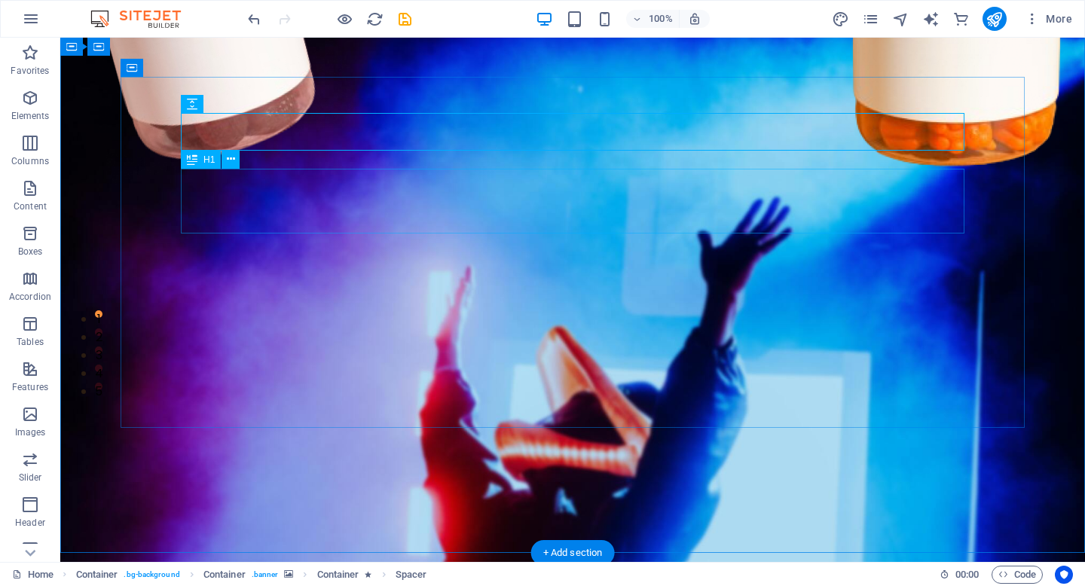
scroll to position [182, 0]
